Goal: Find specific page/section: Find specific page/section

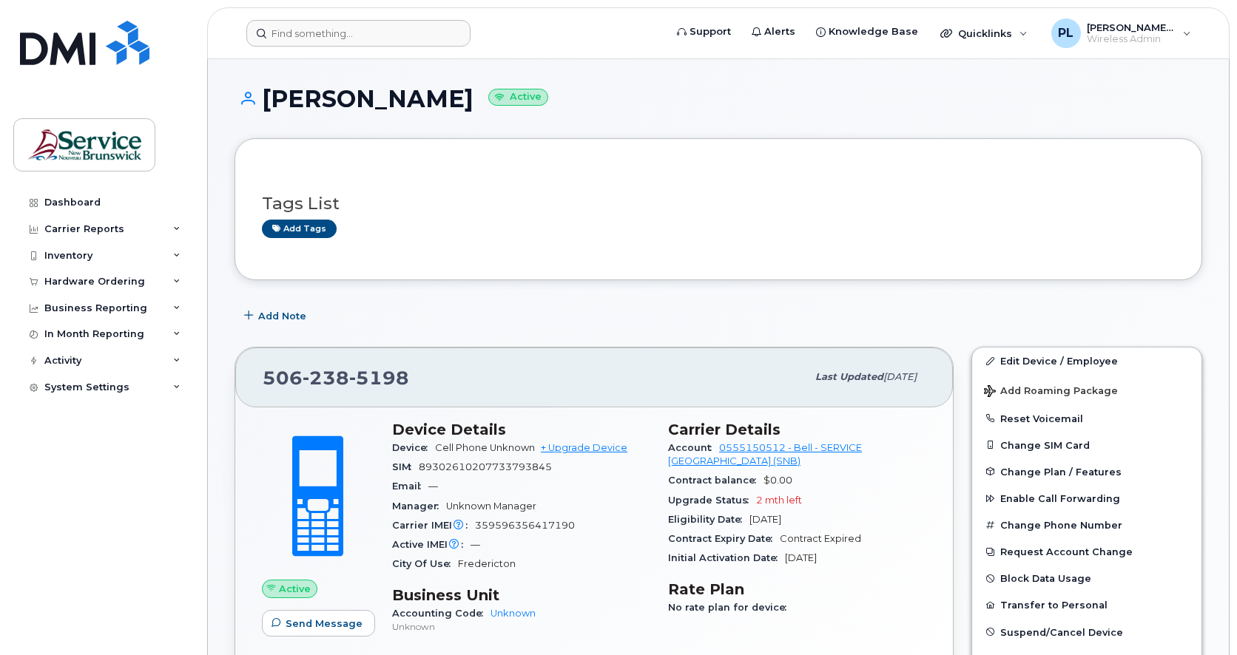
click at [371, 47] on header "Support Alerts Knowledge Base Quicklinks Suspend / Cancel Device Change SIM Car…" at bounding box center [718, 33] width 1022 height 52
click at [374, 39] on input at bounding box center [358, 33] width 224 height 27
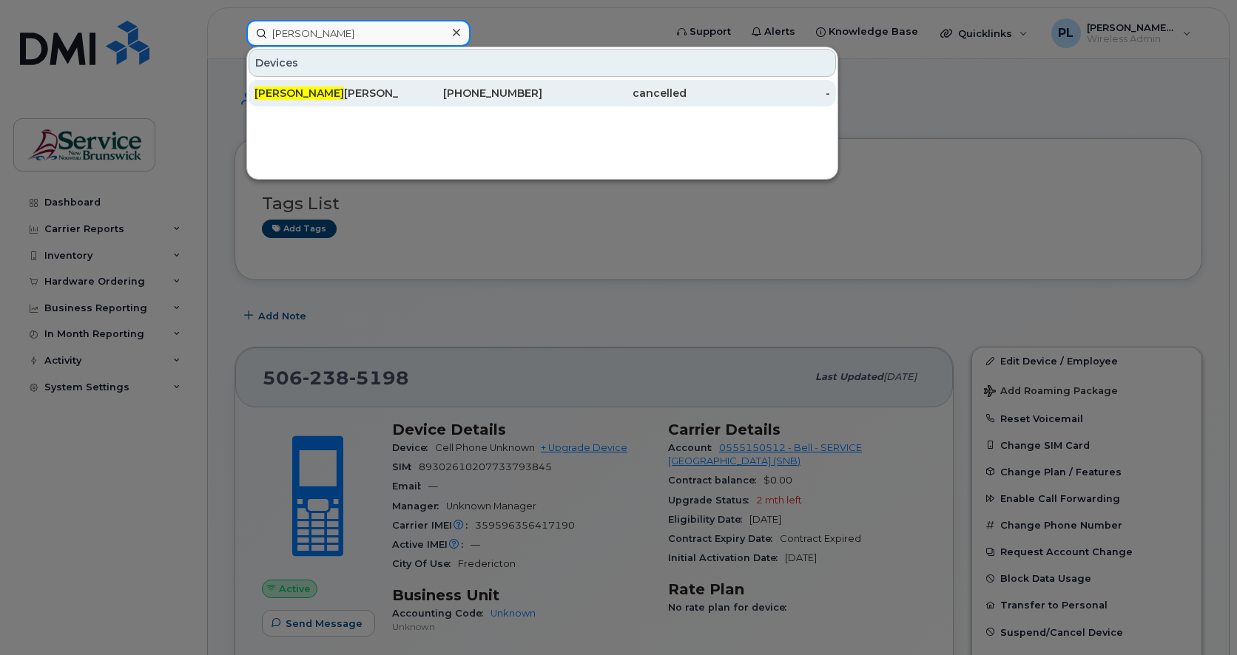
type input "[PERSON_NAME]"
click at [435, 98] on div "[PHONE_NUMBER]" at bounding box center [471, 93] width 144 height 15
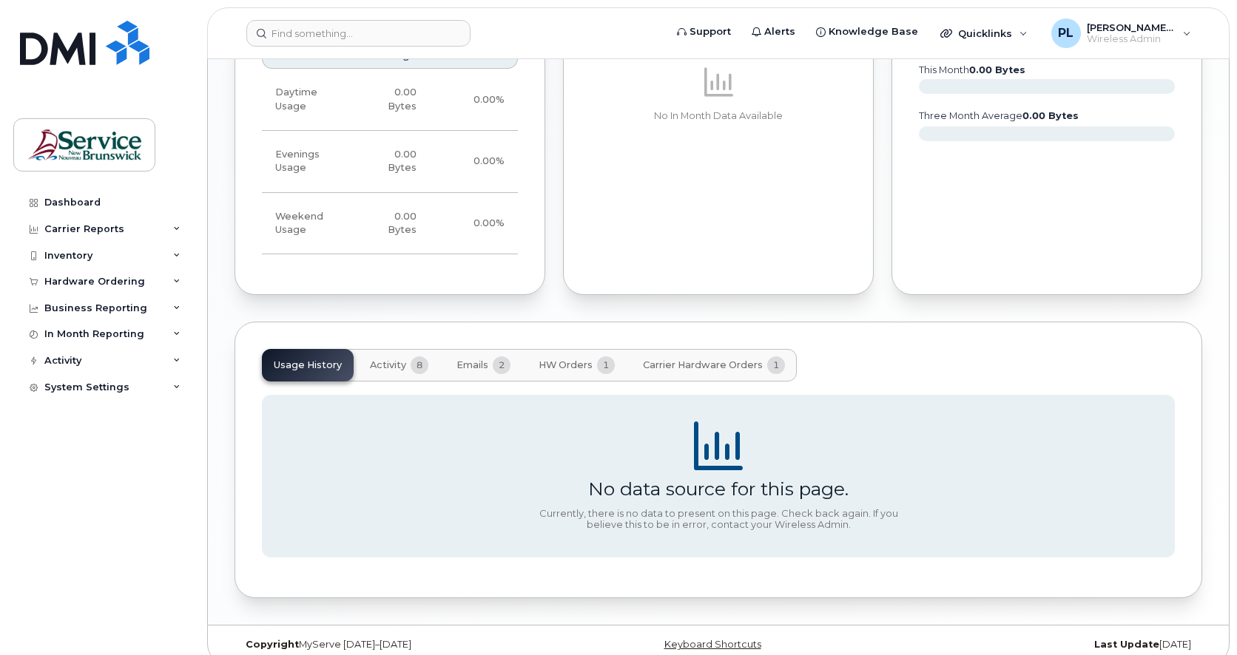
scroll to position [1105, 0]
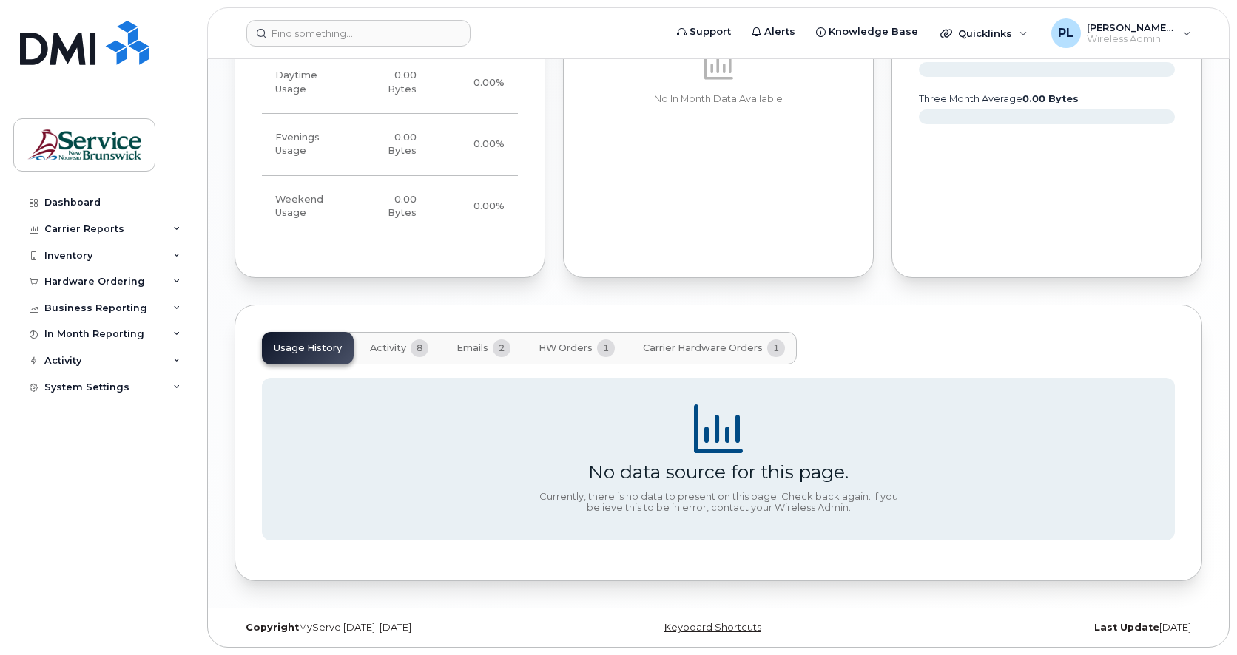
click at [567, 351] on span "HW Orders" at bounding box center [566, 349] width 54 height 12
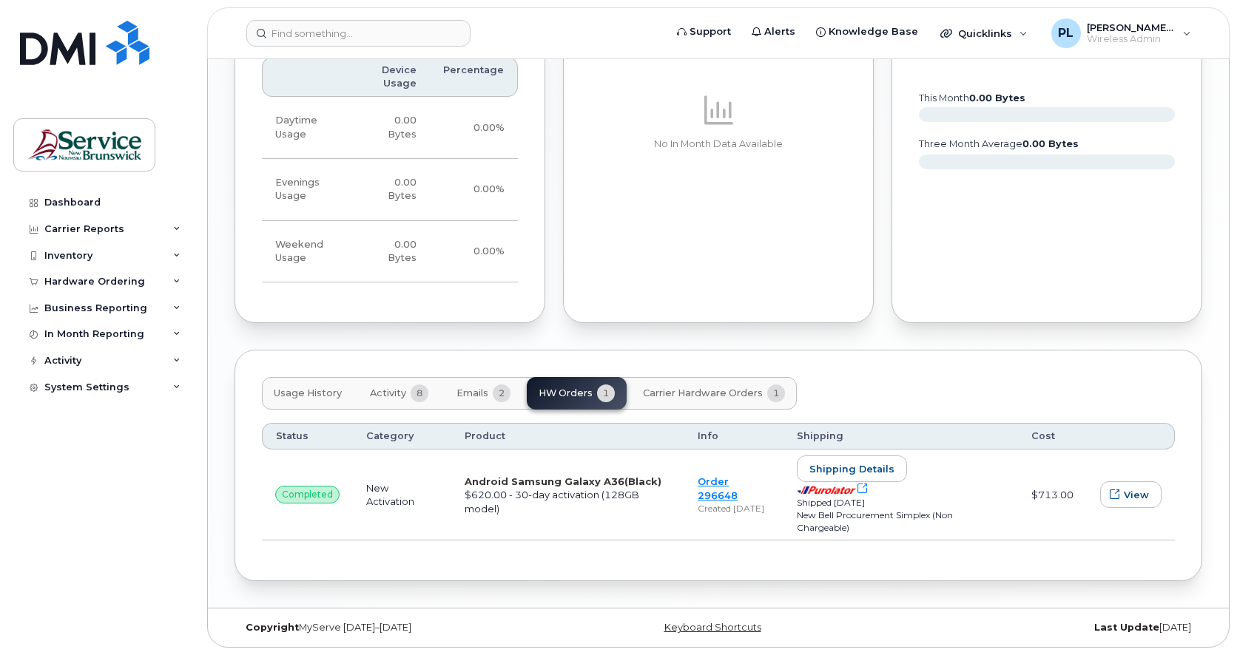
click at [673, 351] on div "Usage History Activity 8 Emails 2 HW Orders 1 Carrier Hardware Orders 1 Status …" at bounding box center [719, 466] width 968 height 232
click at [480, 396] on span "Emails" at bounding box center [472, 394] width 32 height 12
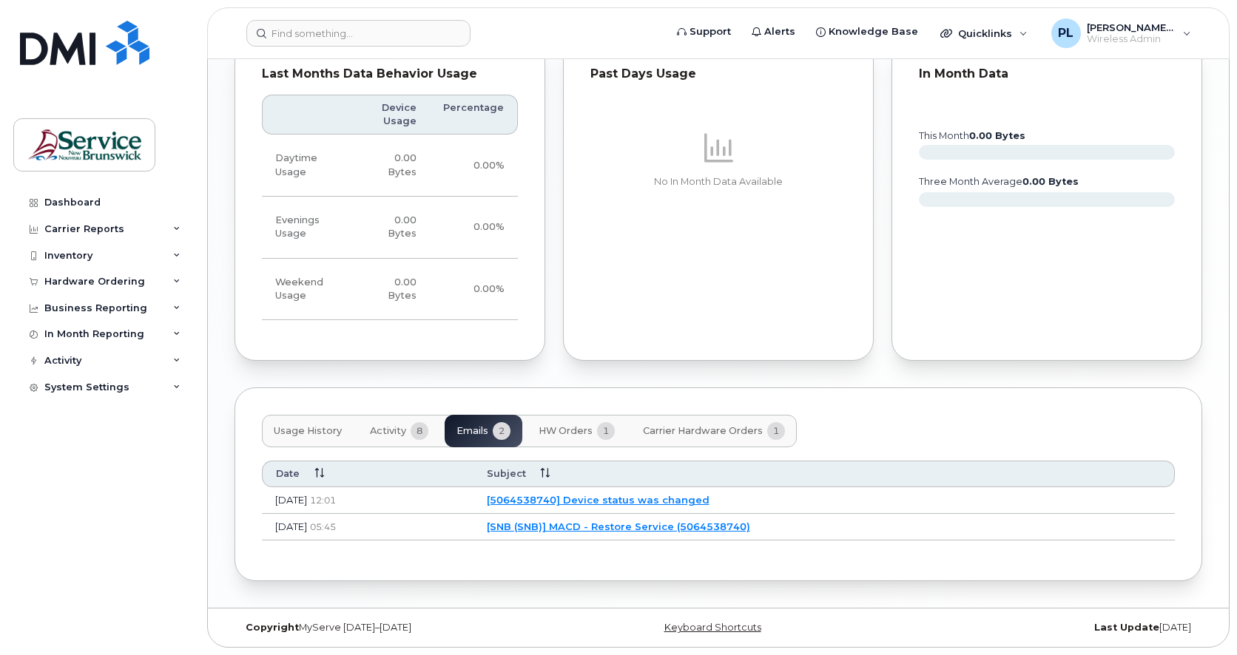
scroll to position [1022, 0]
click at [394, 431] on span "Activity" at bounding box center [388, 431] width 36 height 12
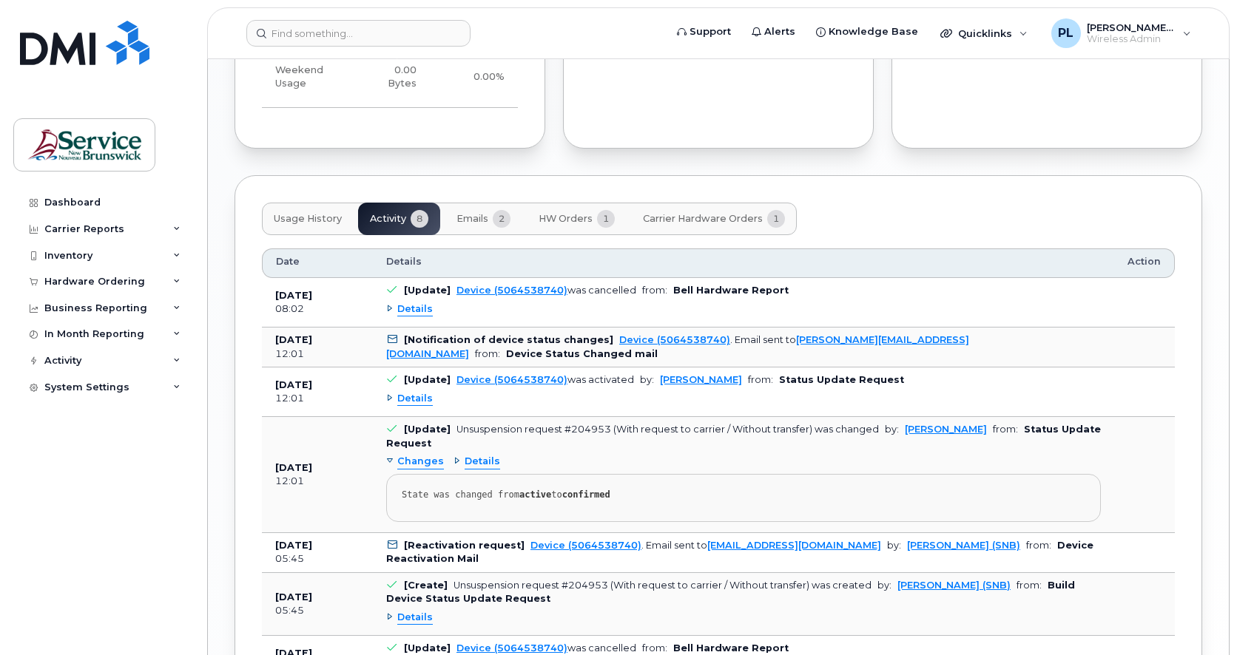
scroll to position [1268, 0]
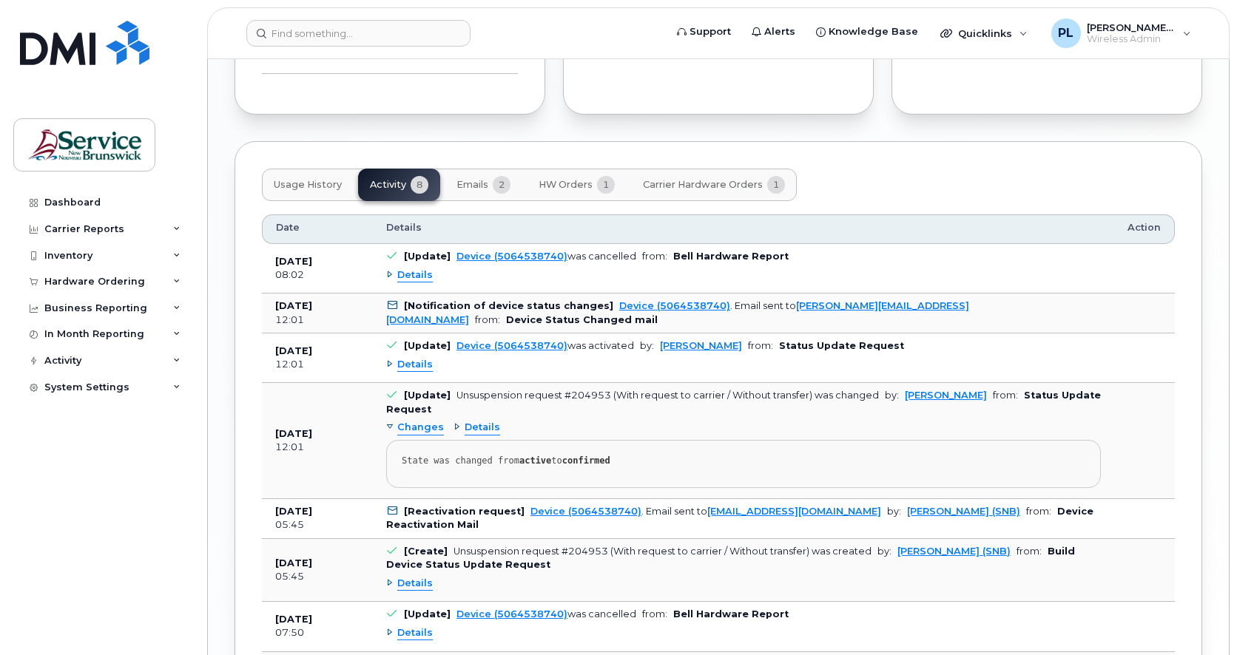
click at [387, 276] on div "Details" at bounding box center [409, 276] width 47 height 14
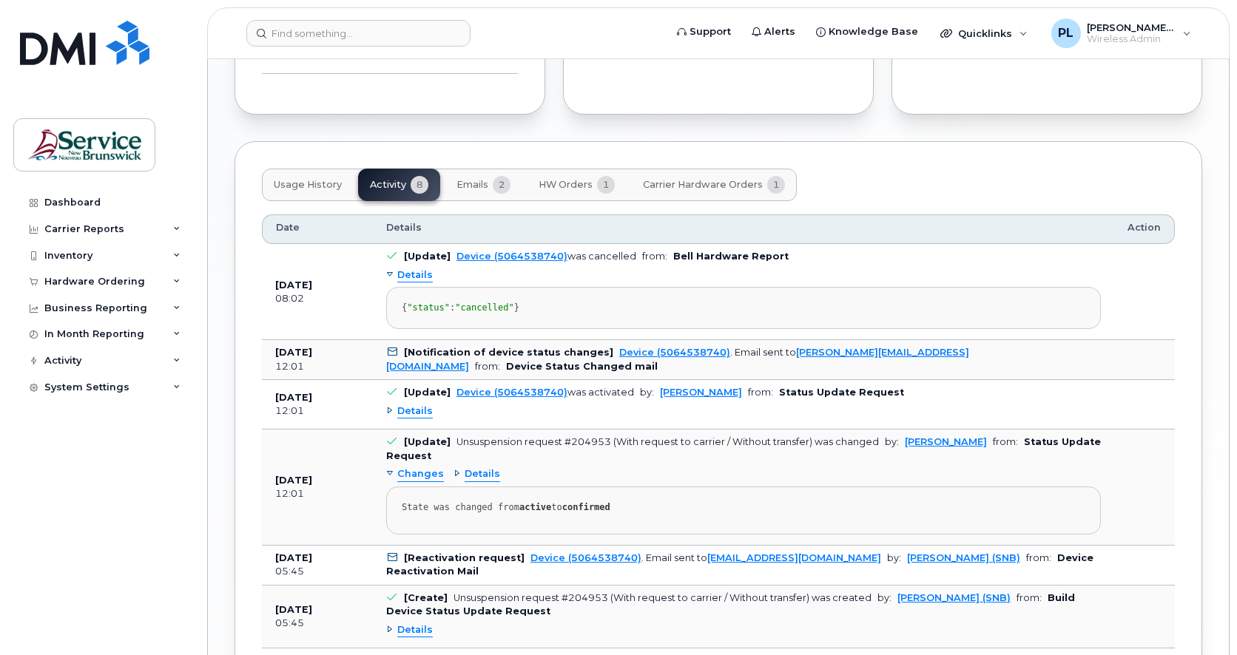
click at [387, 276] on div "Details" at bounding box center [409, 276] width 47 height 14
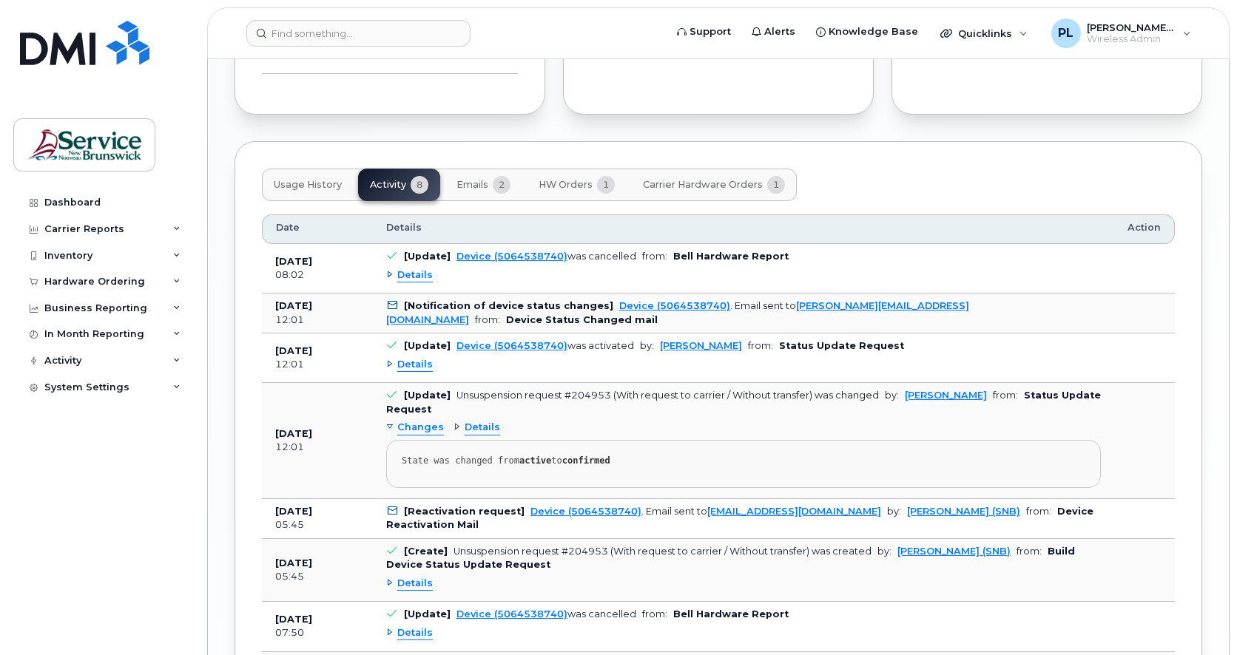
click at [404, 371] on span "Details" at bounding box center [415, 365] width 36 height 14
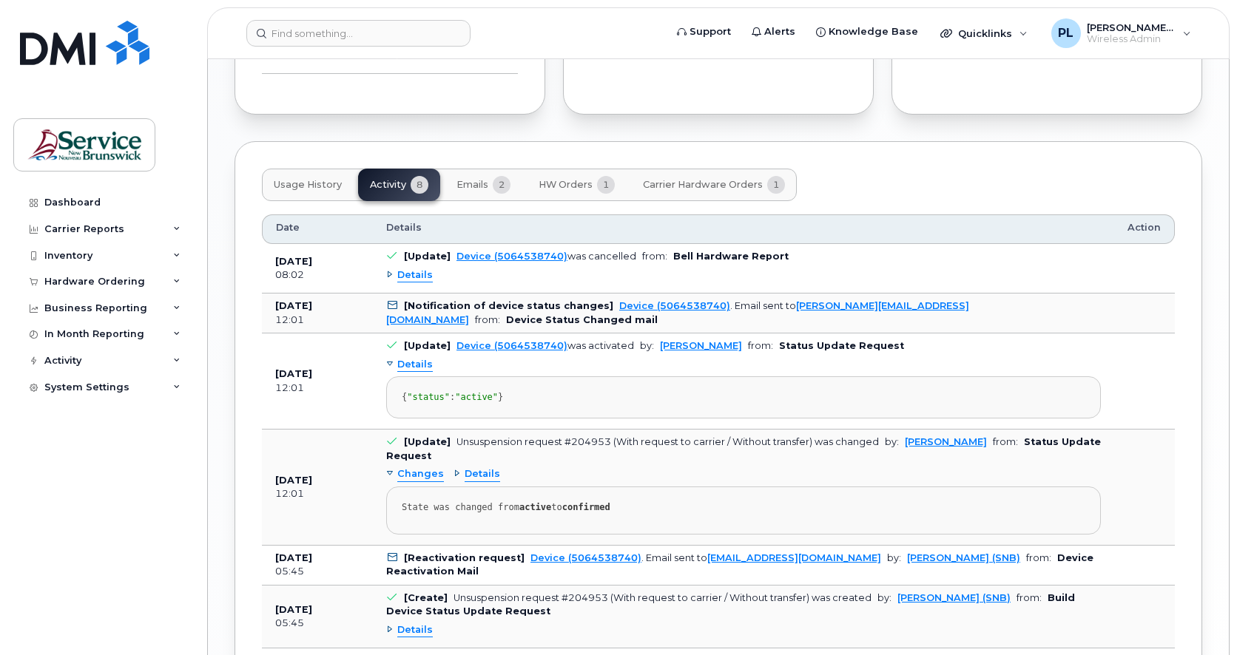
click at [390, 277] on div "Details" at bounding box center [409, 276] width 47 height 14
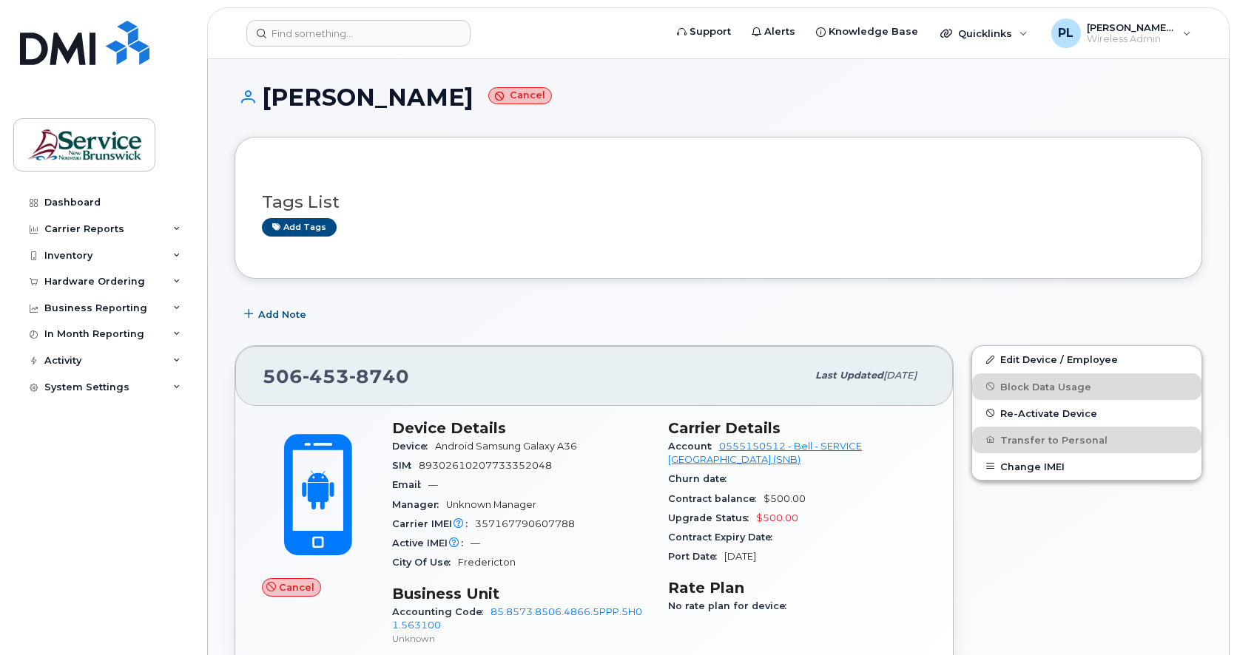
scroll to position [0, 0]
click at [1001, 554] on div "Edit Device / Employee Block Data Usage Re-Activate Device Transfer to Personal…" at bounding box center [1086, 537] width 249 height 399
click at [122, 625] on div "Dashboard Carrier Reports Monthly Billing Data Daily Data Pooling Data Behavior…" at bounding box center [104, 411] width 183 height 444
click at [2, 650] on div "Dashboard Carrier Reports Monthly Billing Data Daily Data Pooling Data Behavior…" at bounding box center [100, 327] width 200 height 655
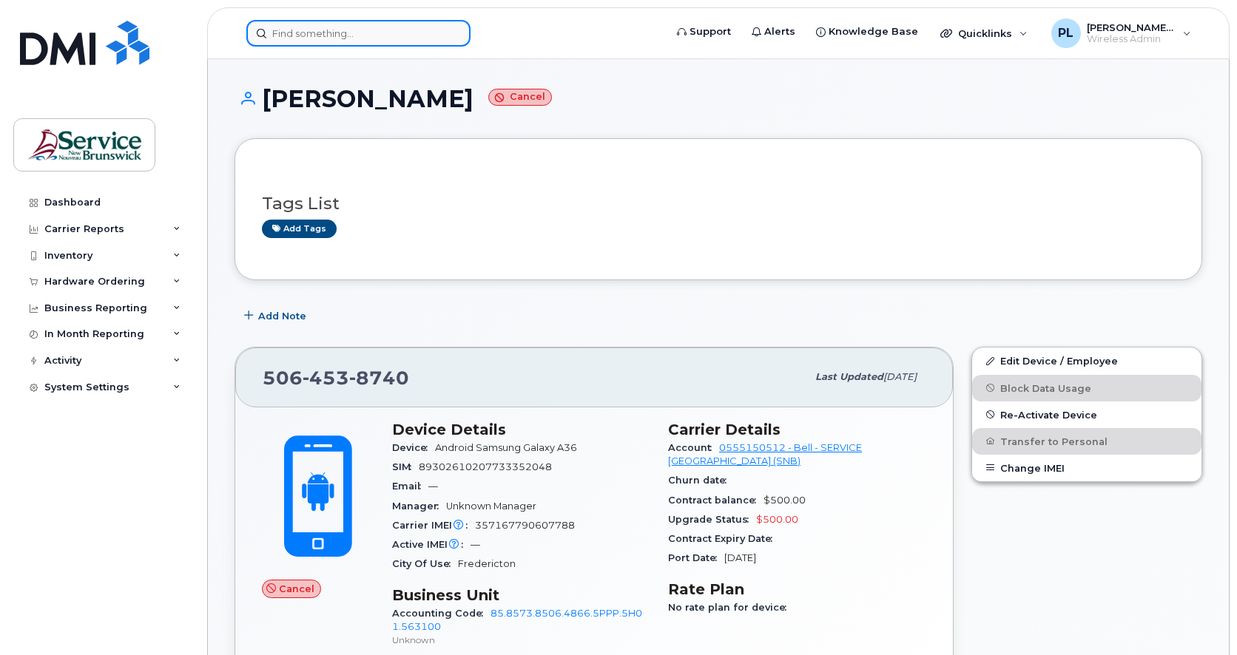
click at [371, 29] on input at bounding box center [358, 33] width 224 height 27
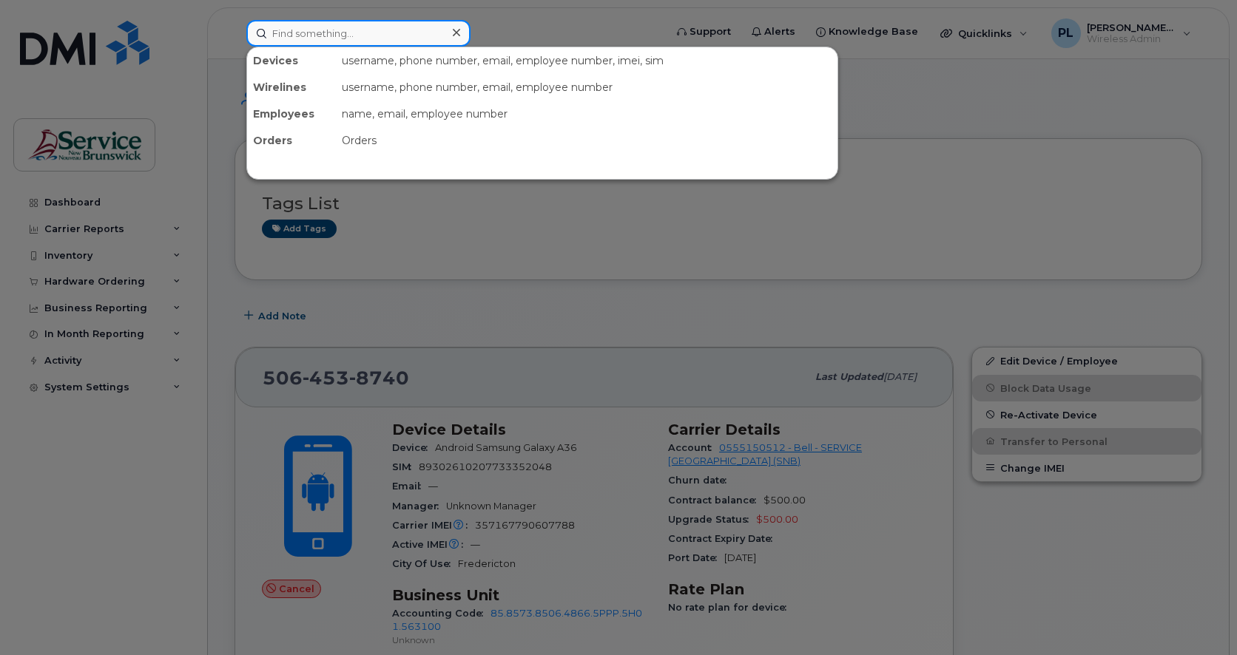
paste input "5063781694"
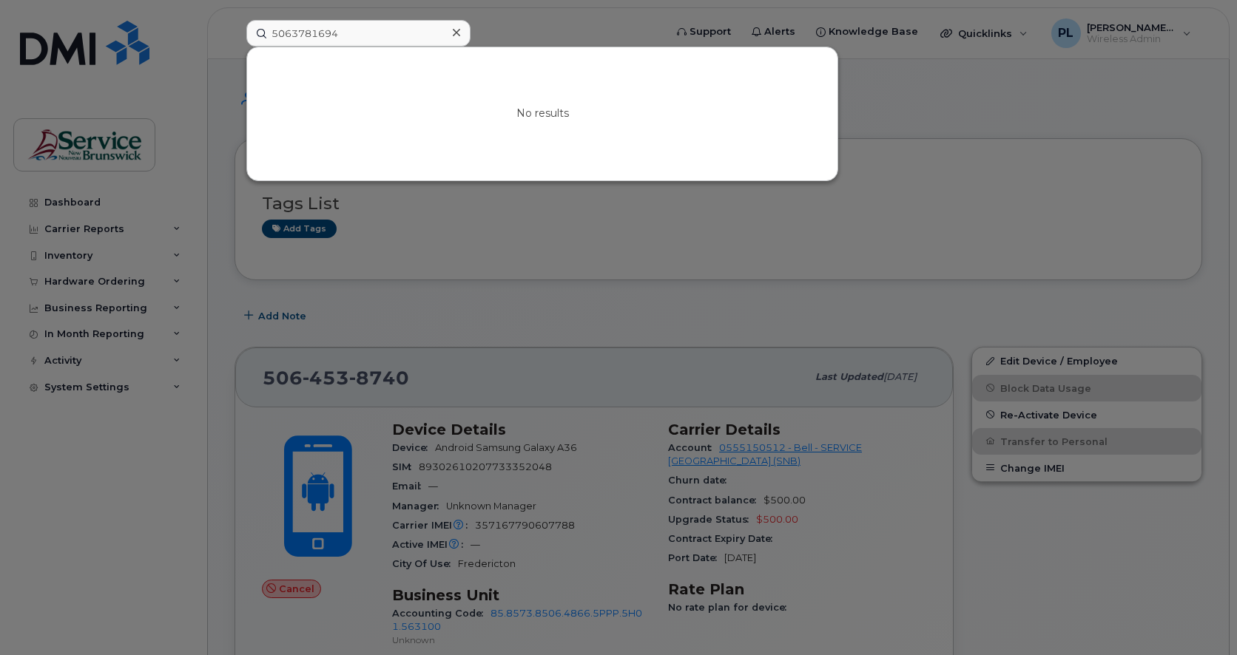
click at [208, 414] on div at bounding box center [618, 327] width 1237 height 655
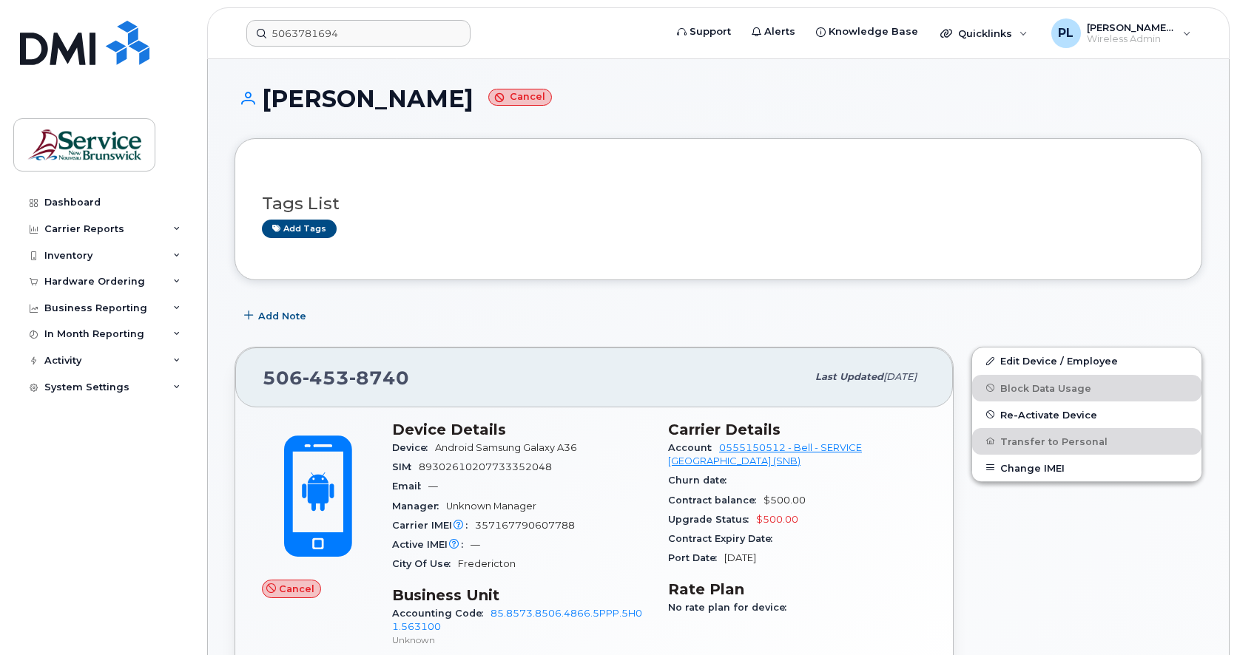
click at [343, 47] on header "5063781694 Support Alerts Knowledge Base Quicklinks Suspend / Cancel Device Cha…" at bounding box center [718, 33] width 1022 height 52
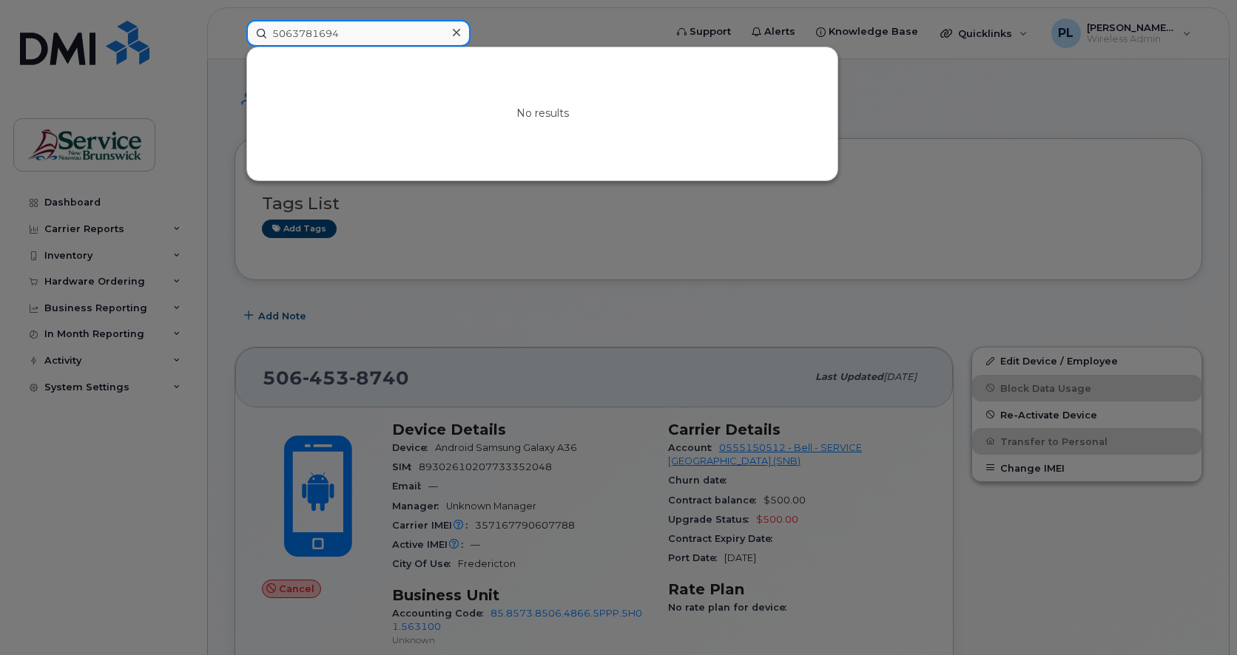
click at [356, 32] on input "5063781694" at bounding box center [358, 33] width 224 height 27
type input "andy riou"
click at [553, 244] on div at bounding box center [618, 327] width 1237 height 655
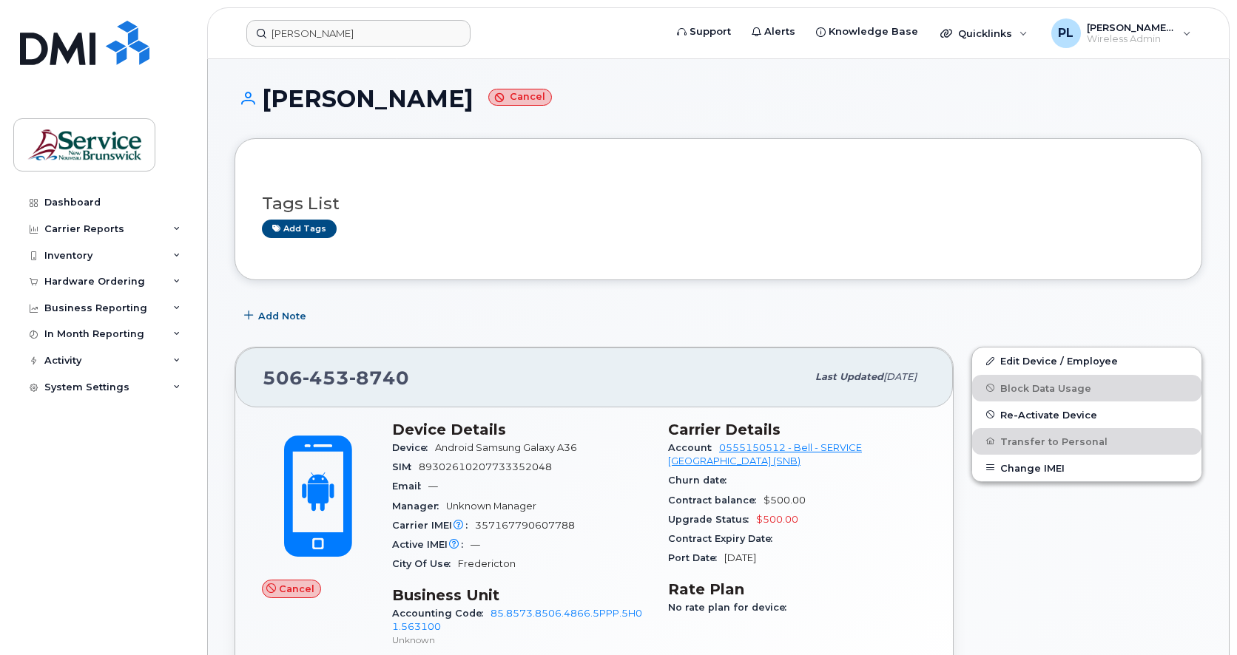
click at [1006, 575] on div "Edit Device / Employee Block Data Usage Re-Activate Device Transfer to Personal…" at bounding box center [1086, 537] width 249 height 399
